Goal: Information Seeking & Learning: Learn about a topic

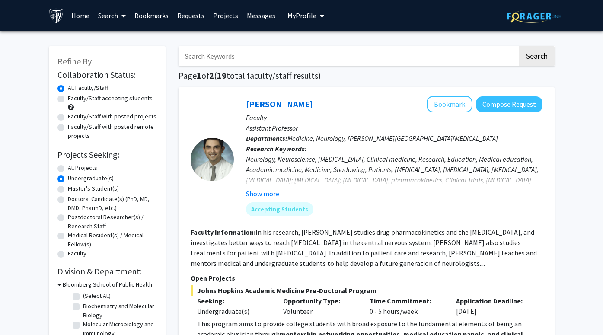
click at [303, 57] on input "Search Keywords" at bounding box center [348, 56] width 339 height 20
type input "clinical pediatric"
click at [519, 46] on button "Search" at bounding box center [536, 56] width 35 height 20
radio input "true"
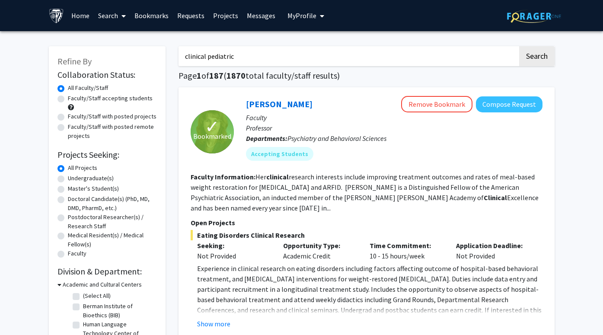
click at [68, 101] on label "Faculty/Staff accepting students" at bounding box center [110, 98] width 85 height 9
click at [68, 99] on input "Faculty/Staff accepting students" at bounding box center [71, 97] width 6 height 6
radio input "true"
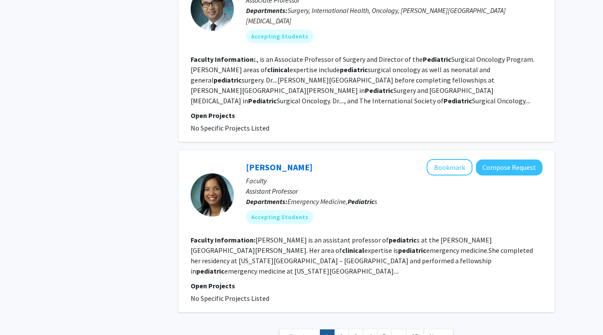
scroll to position [2210, 0]
